Goal: Find specific page/section: Find specific page/section

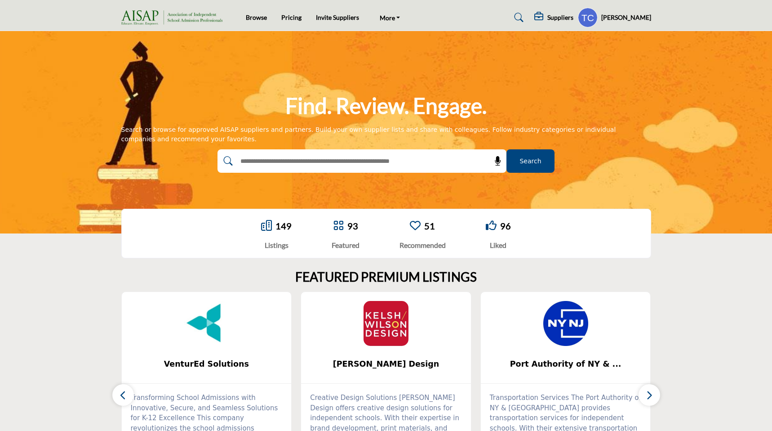
click at [598, 19] on profile-featured-9d57d186-dcdc-4fd1-8698-ebbedcf867ab "Show hide supplier dropdown" at bounding box center [588, 18] width 20 height 20
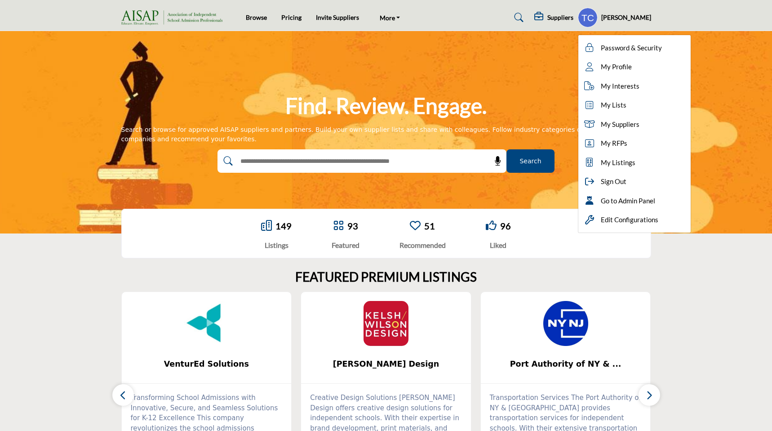
click at [533, 98] on div "Find. Review. Engage. Search or browse for approved AISAP suppliers and partner…" at bounding box center [386, 132] width 530 height 81
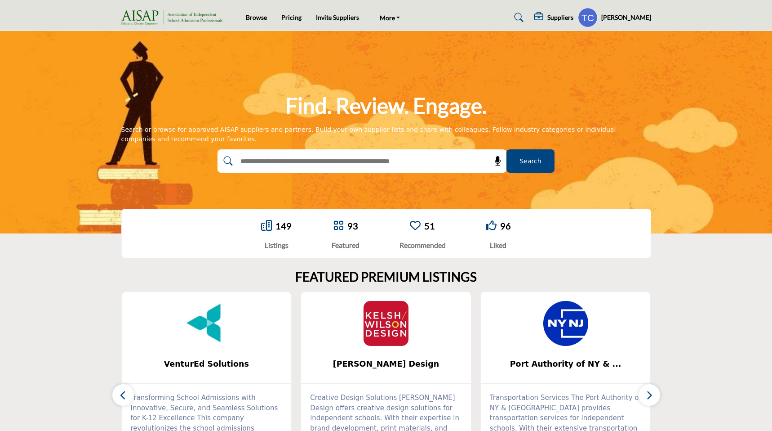
click at [562, 17] on h5 "Suppliers" at bounding box center [561, 17] width 26 height 8
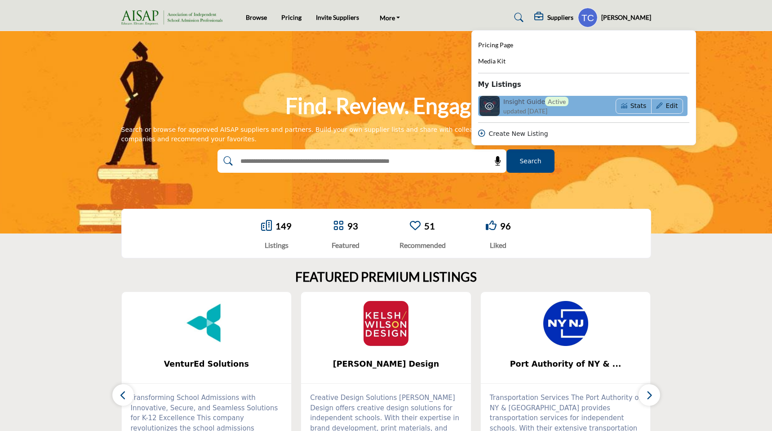
click at [521, 102] on h6 "Insight Guide Active" at bounding box center [535, 101] width 65 height 9
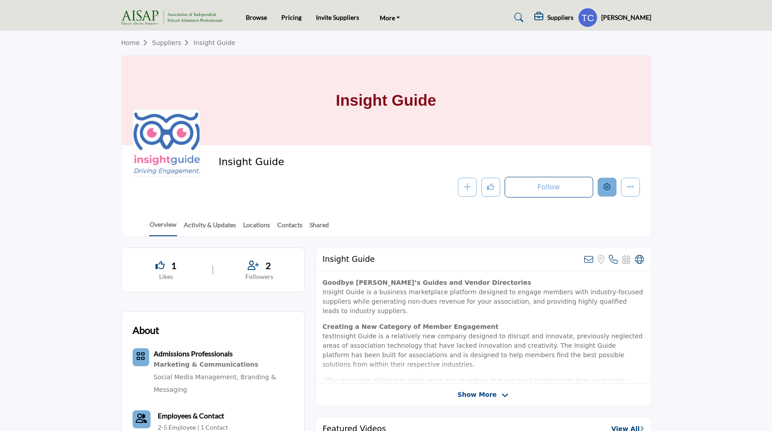
click at [606, 184] on icon "Edit company" at bounding box center [607, 186] width 7 height 7
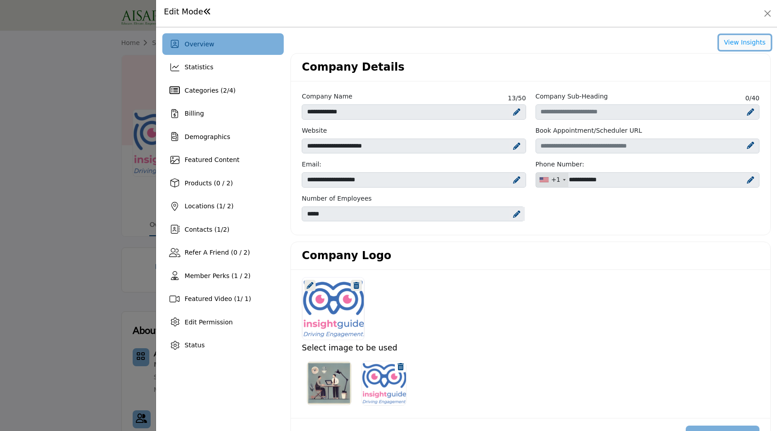
click at [744, 40] on button "View Insights" at bounding box center [745, 42] width 52 height 15
click at [767, 14] on button "Close" at bounding box center [767, 13] width 13 height 13
